Goal: Information Seeking & Learning: Find specific fact

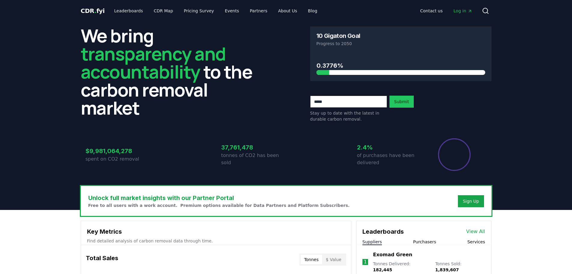
scroll to position [210, 0]
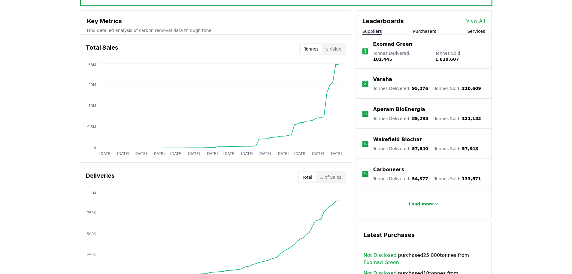
click at [479, 30] on button "Services" at bounding box center [476, 31] width 18 height 6
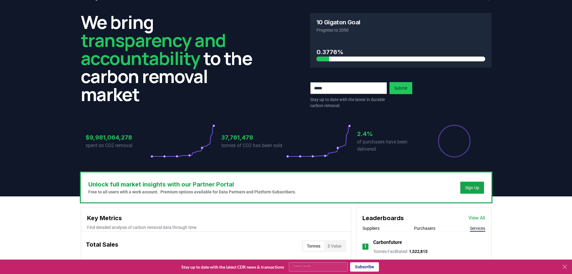
scroll to position [0, 0]
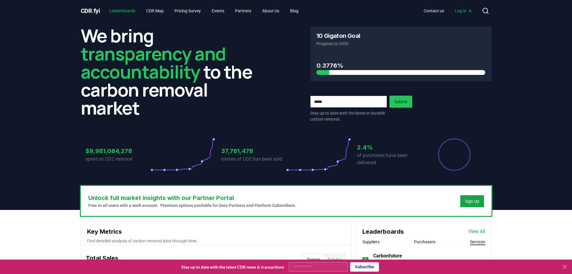
click at [138, 12] on link "Leaderboards" at bounding box center [122, 10] width 36 height 11
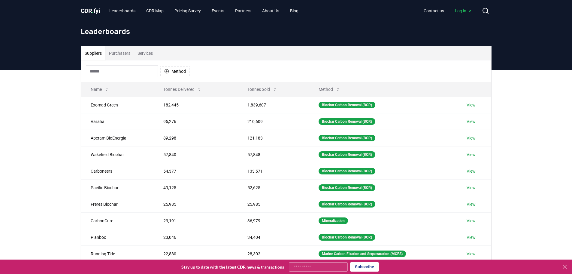
click at [120, 67] on input at bounding box center [122, 71] width 72 height 12
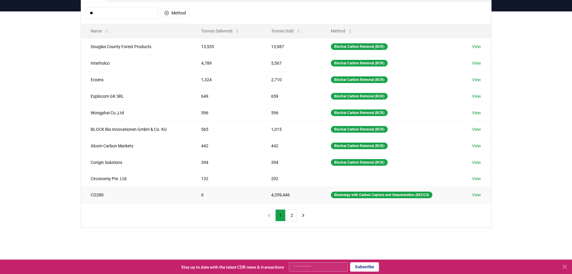
scroll to position [60, 0]
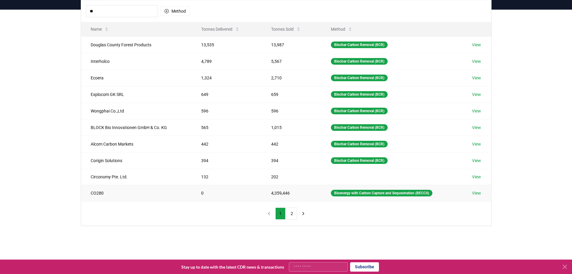
type input "**"
click at [161, 191] on td "CO280" at bounding box center [136, 192] width 110 height 17
click at [294, 28] on button "Tonnes Sold" at bounding box center [285, 29] width 39 height 12
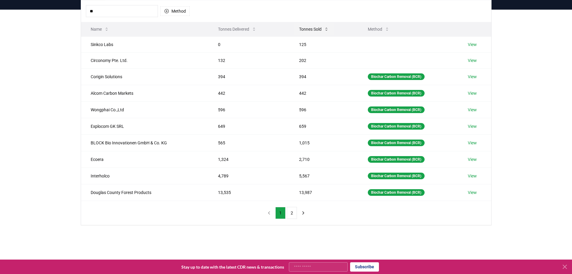
click at [325, 31] on icon at bounding box center [326, 29] width 5 height 5
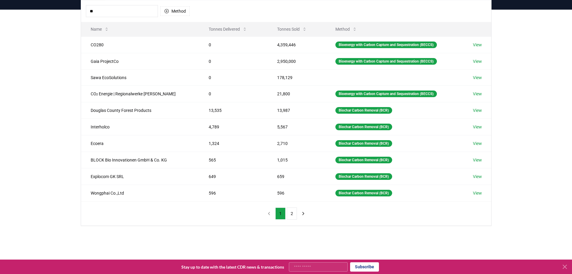
drag, startPoint x: 109, startPoint y: 16, endPoint x: 87, endPoint y: 12, distance: 22.2
click at [87, 12] on input "**" at bounding box center [122, 11] width 72 height 12
